Goal: Information Seeking & Learning: Find specific fact

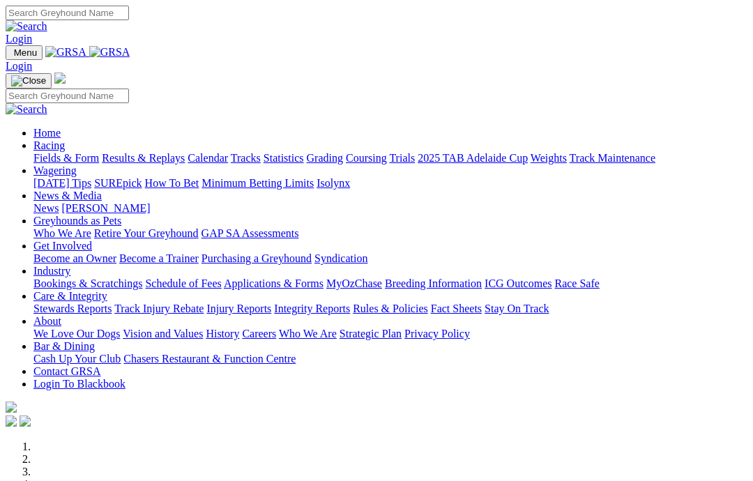
scroll to position [448, 0]
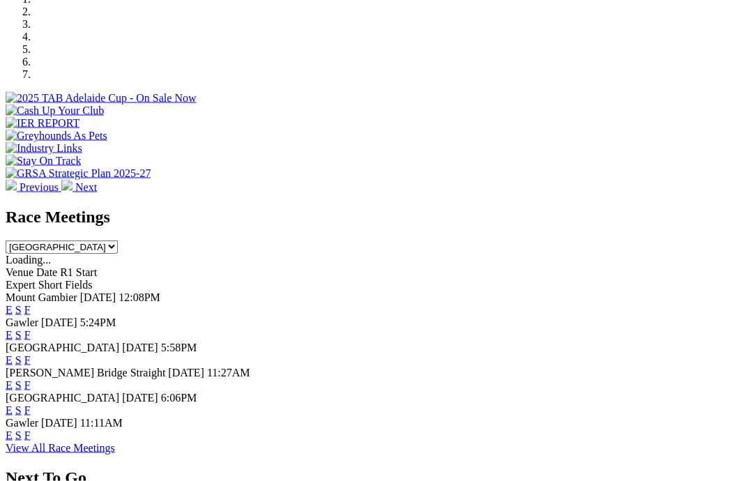
click at [115, 442] on link "View All Race Meetings" at bounding box center [60, 448] width 109 height 12
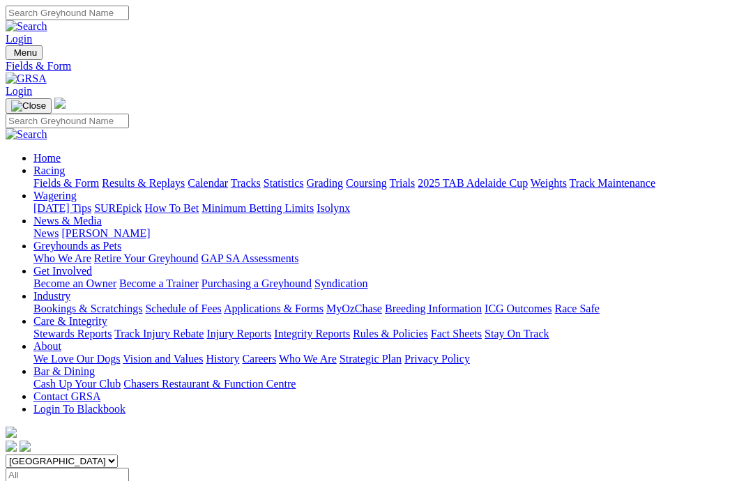
click at [129, 468] on input "Select date" at bounding box center [67, 475] width 123 height 15
type input "Yesterday, 10 Oct 2025"
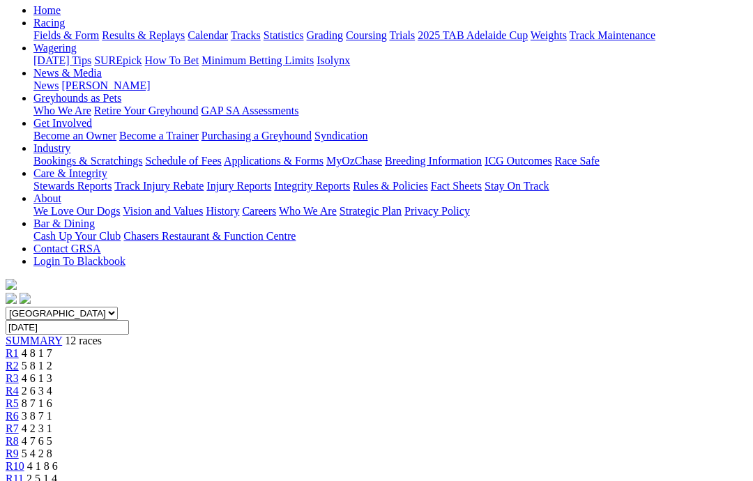
scroll to position [152, 0]
